Goal: Transaction & Acquisition: Purchase product/service

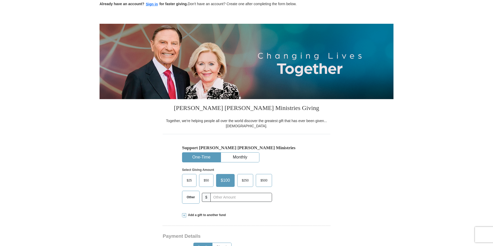
scroll to position [26, 0]
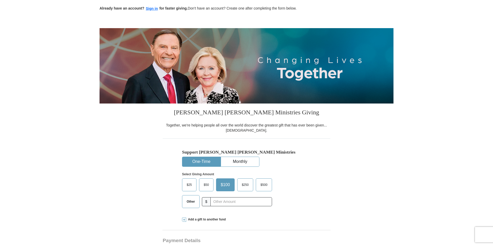
click at [185, 219] on span at bounding box center [184, 219] width 4 height 4
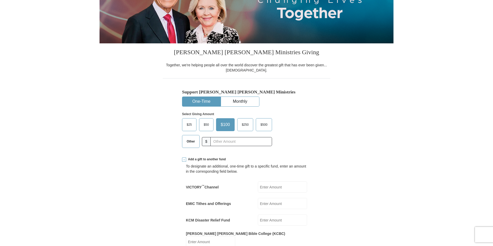
scroll to position [0, 0]
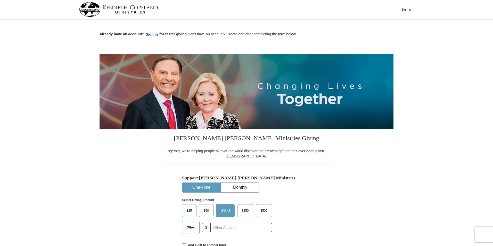
click at [150, 35] on button "Sign in" at bounding box center [151, 34] width 15 height 6
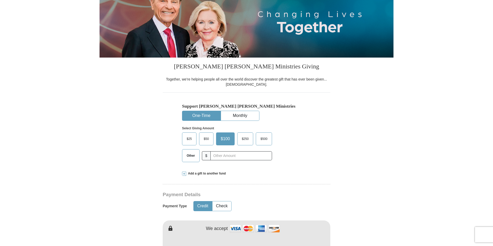
scroll to position [103, 0]
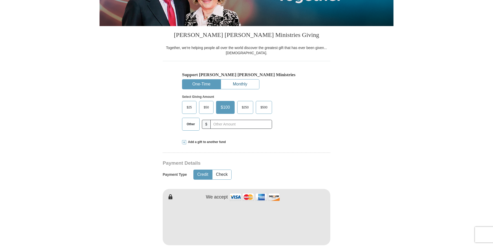
click at [240, 84] on button "Monthly" at bounding box center [240, 84] width 38 height 10
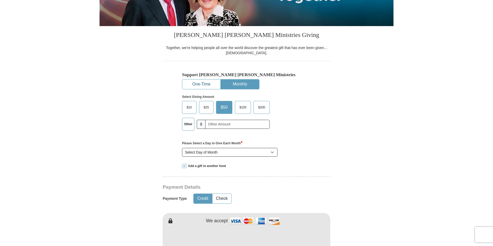
click at [204, 82] on button "One-Time" at bounding box center [201, 84] width 38 height 10
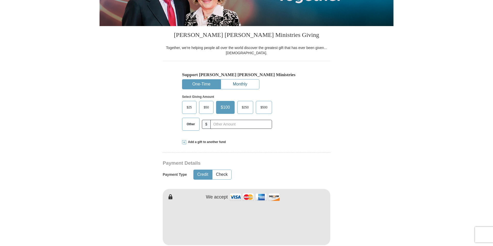
click at [238, 84] on button "Monthly" at bounding box center [240, 84] width 38 height 10
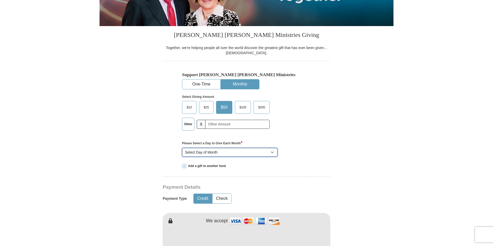
click at [262, 153] on select "Select Day of Month 1 2 3 4 5 6 7 8 9 10 11 12 13 14 15 16 17 18 19 20 21 22 23…" at bounding box center [229, 152] width 95 height 9
click at [320, 148] on div "Support Kenneth Copeland Ministries One-Time Monthly Select Giving Amount Amoun…" at bounding box center [246, 109] width 167 height 97
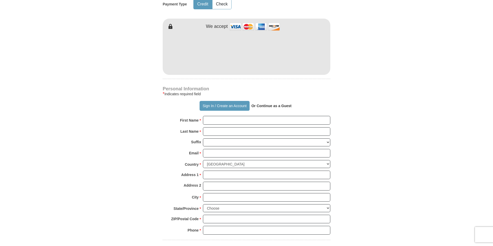
scroll to position [309, 0]
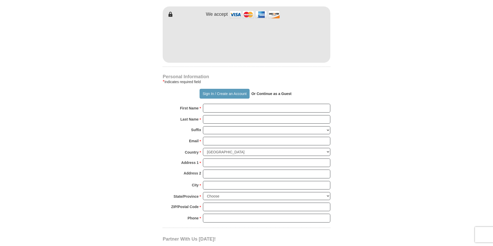
click at [268, 94] on strong "Or Continue as a Guest" at bounding box center [271, 93] width 40 height 4
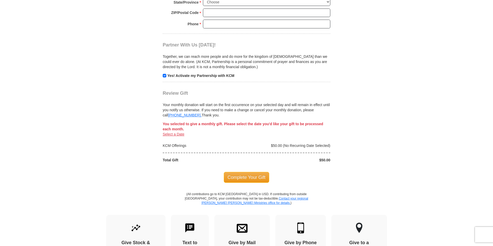
scroll to position [515, 0]
